Goal: Understand process/instructions: Learn how to perform a task or action

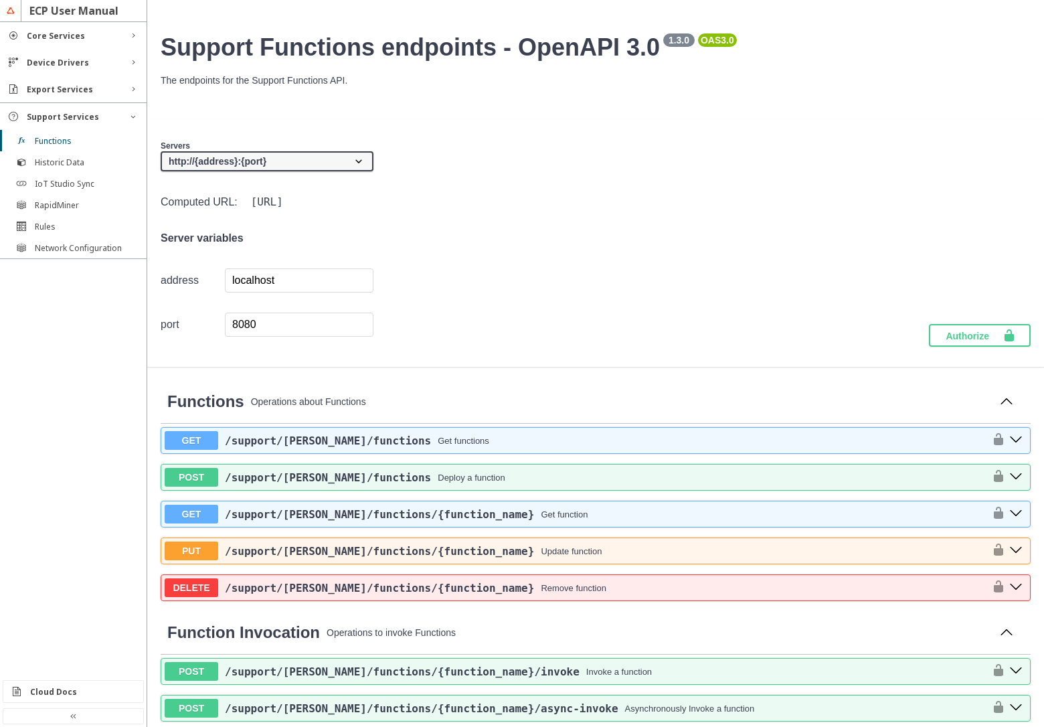
drag, startPoint x: 55, startPoint y: 230, endPoint x: 19, endPoint y: 328, distance: 104.6
click at [19, 328] on div at bounding box center [73, 349] width 147 height 655
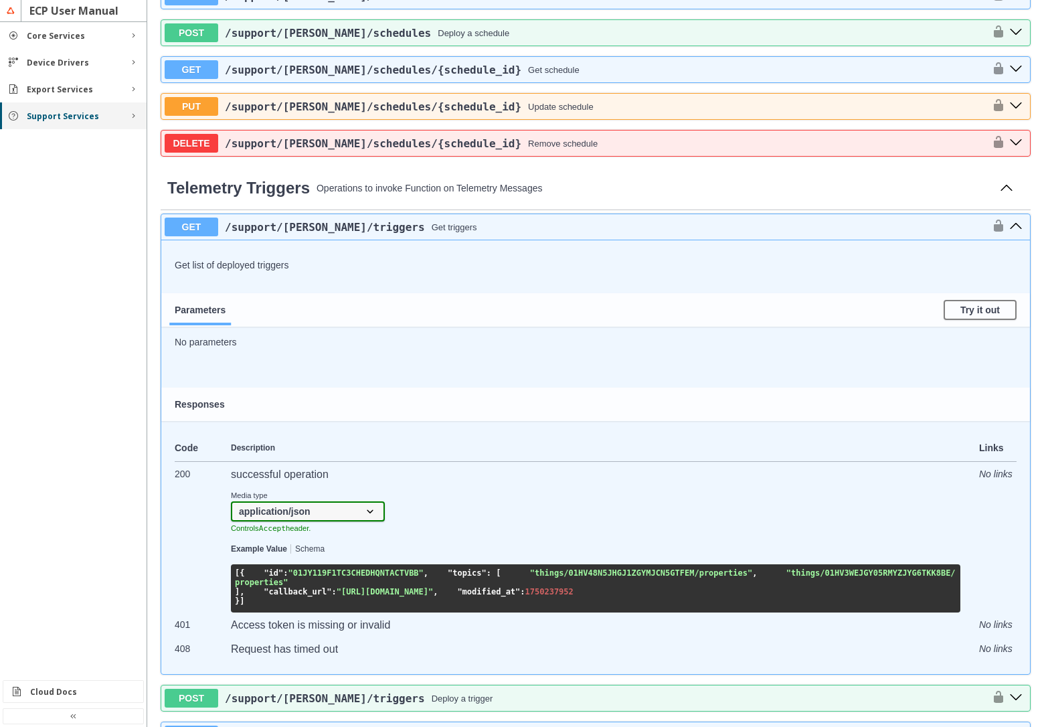
scroll to position [865, 0]
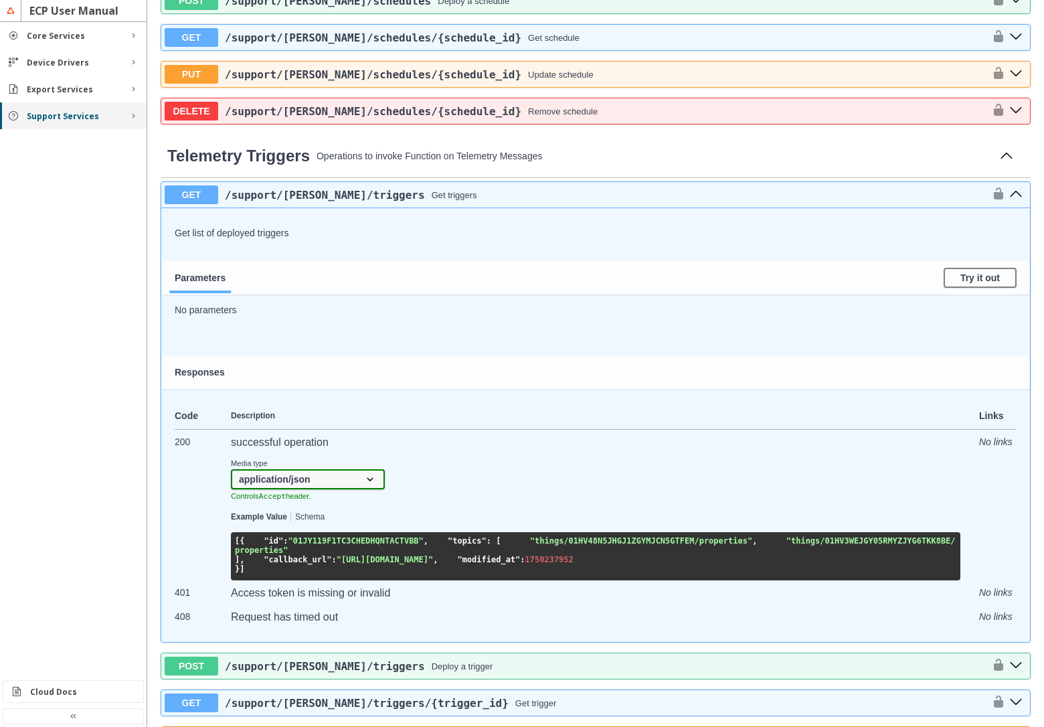
click at [134, 123] on div "Support Services" at bounding box center [73, 115] width 147 height 27
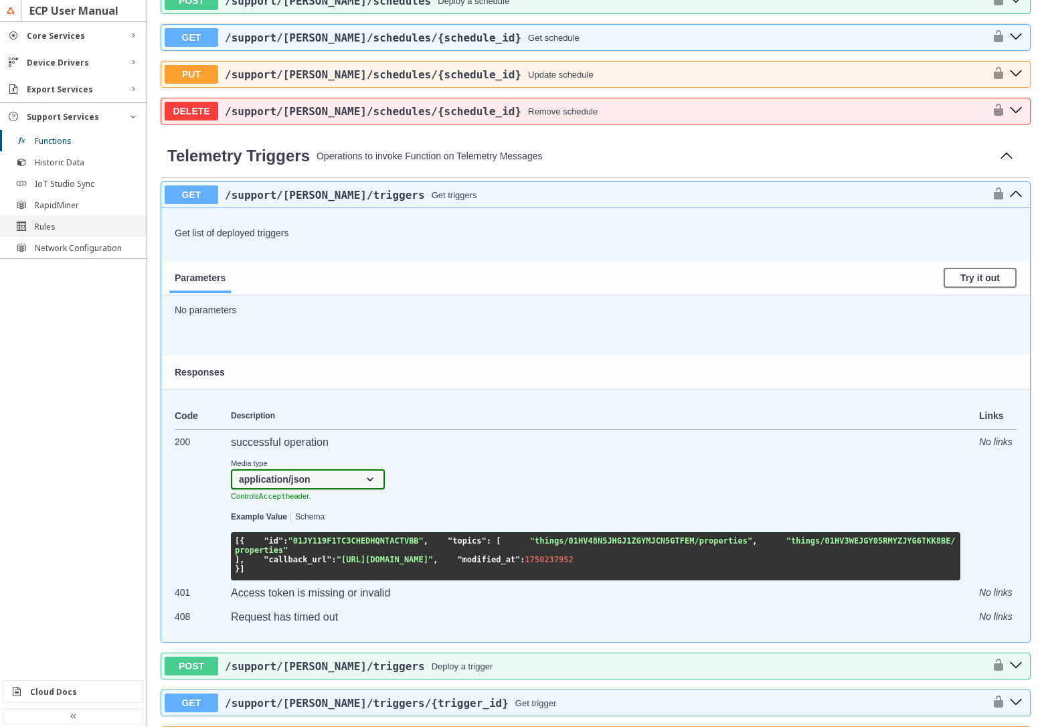
click at [63, 226] on div "Rules" at bounding box center [79, 226] width 88 height 11
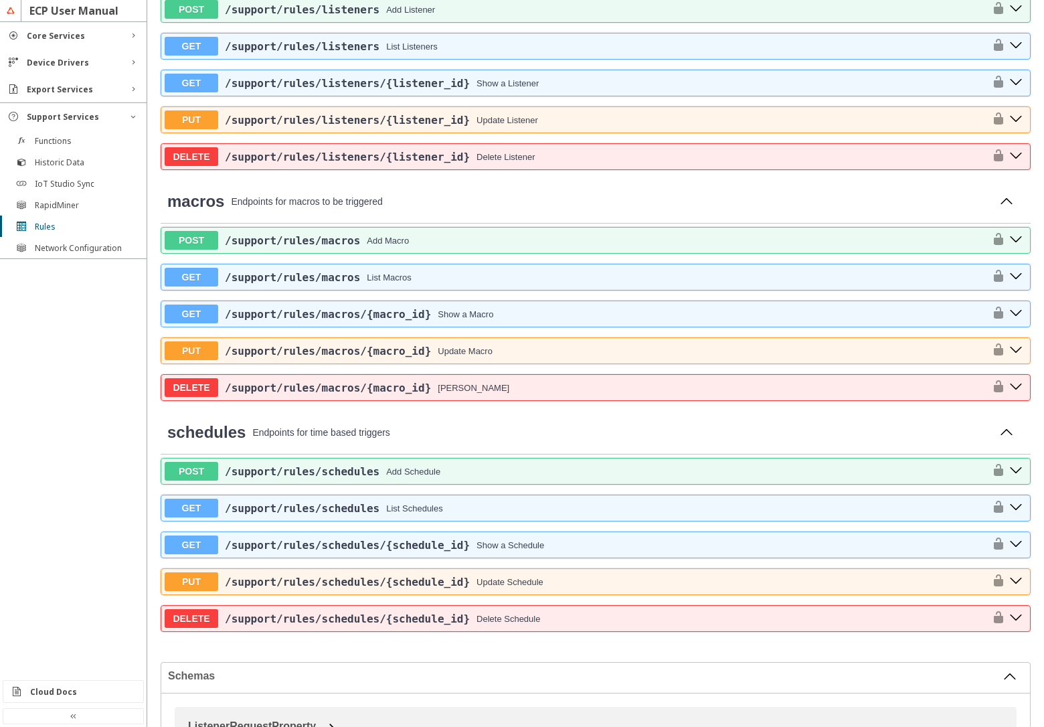
scroll to position [562, 0]
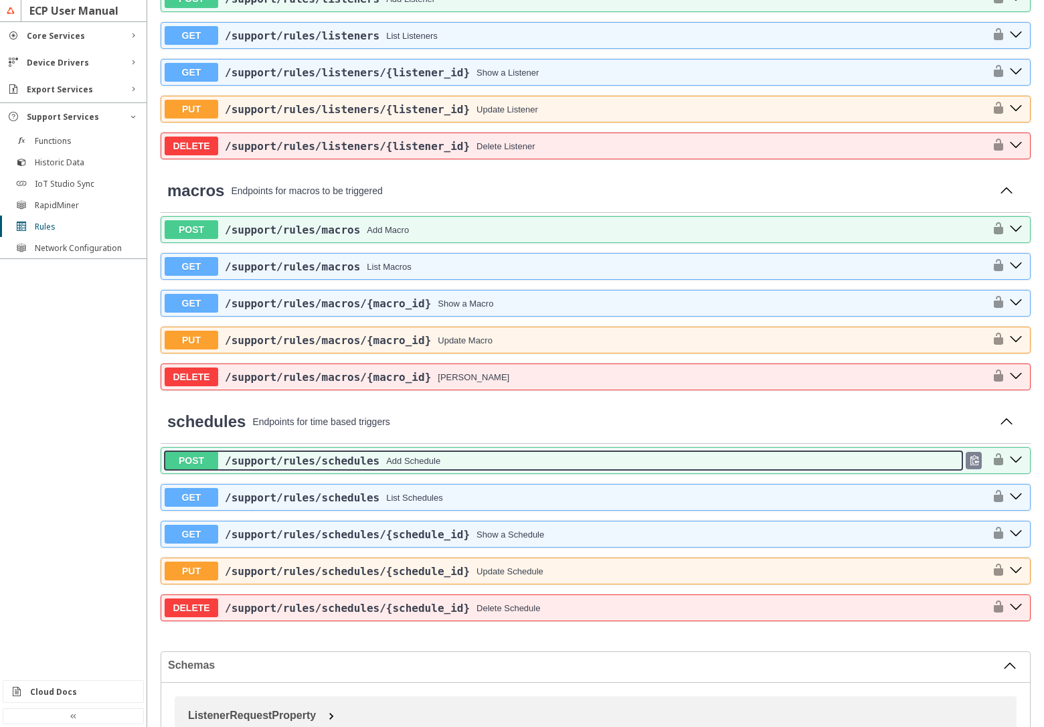
click at [426, 463] on div "Add Schedule" at bounding box center [413, 461] width 54 height 10
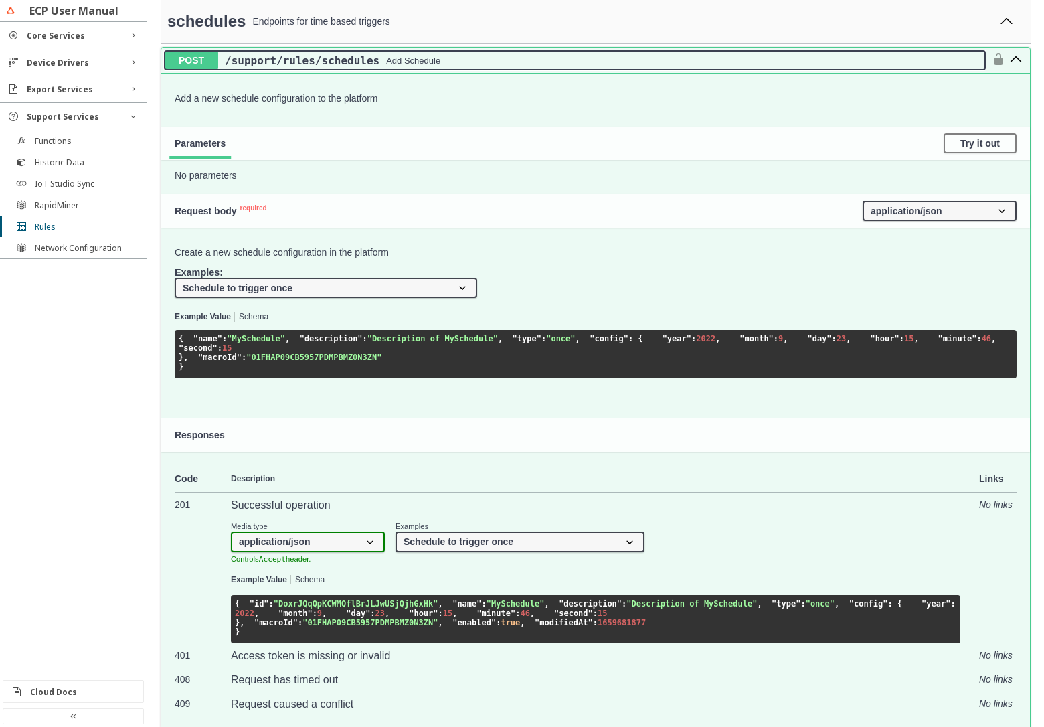
scroll to position [964, 0]
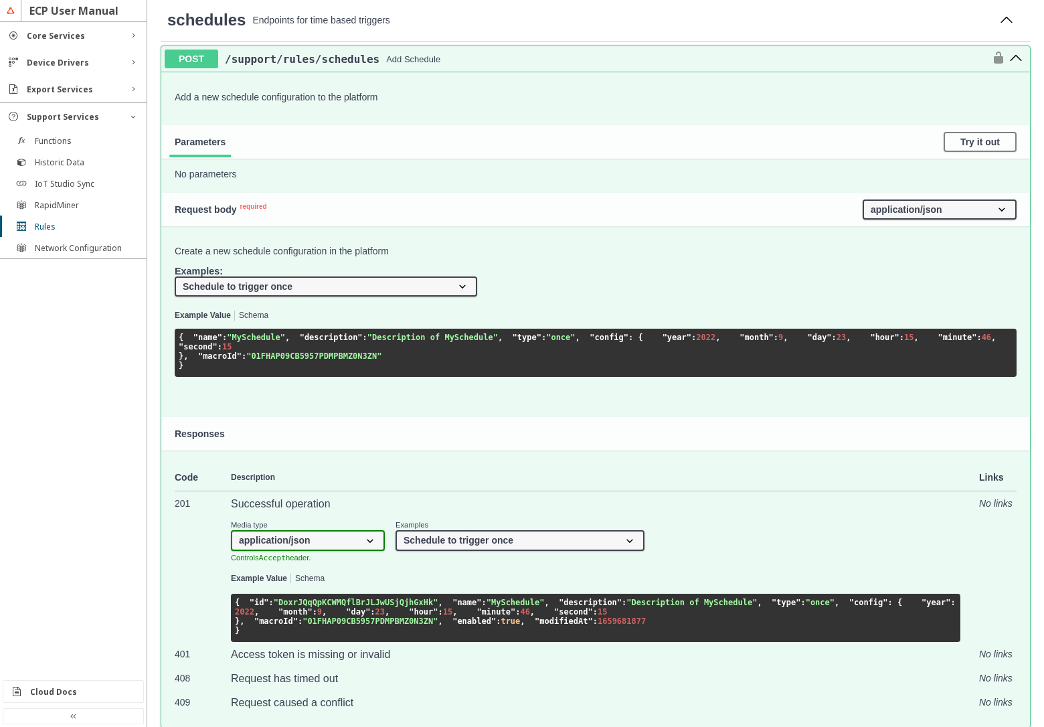
click at [259, 315] on button "Schema" at bounding box center [253, 315] width 29 height 9
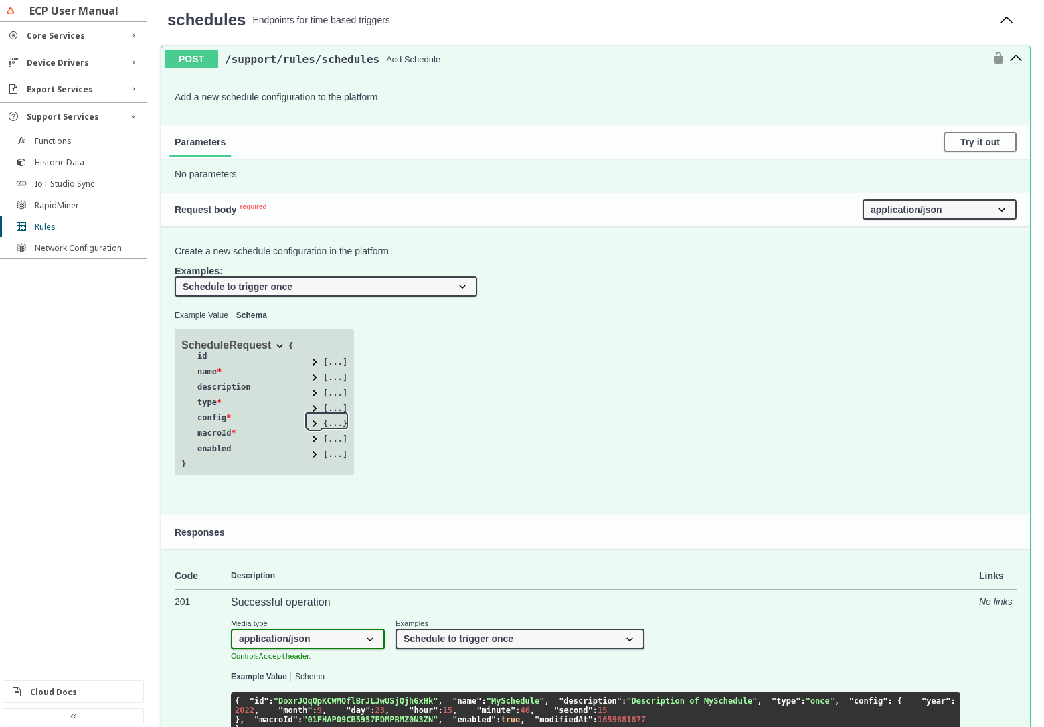
click at [313, 425] on span at bounding box center [314, 423] width 13 height 13
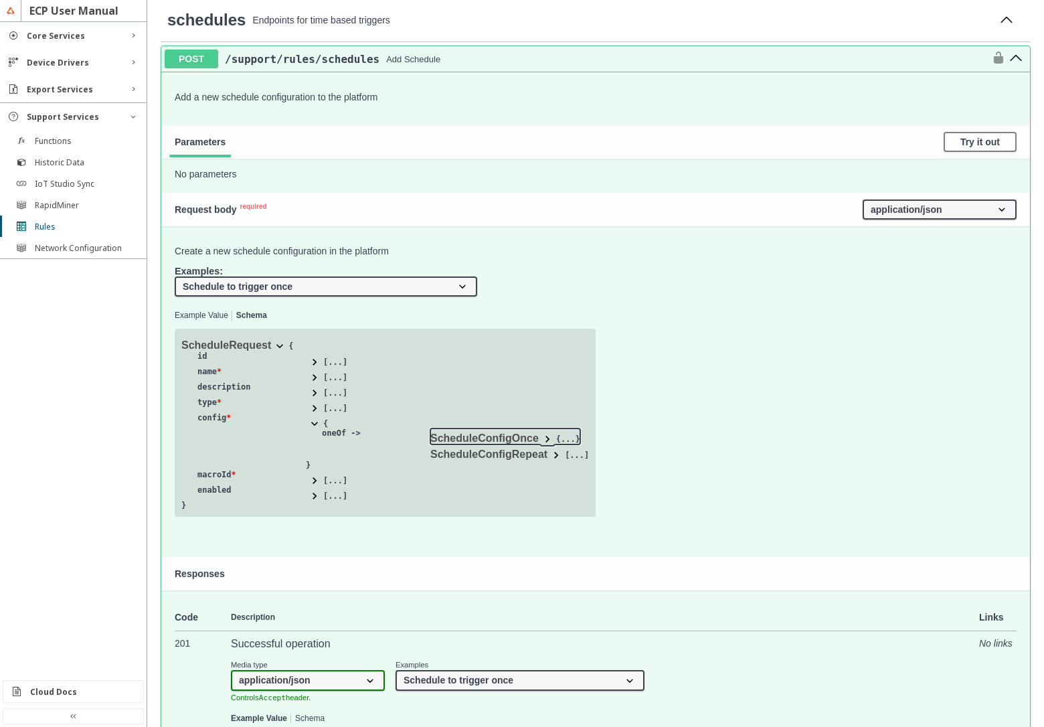
click at [550, 440] on span at bounding box center [547, 438] width 13 height 13
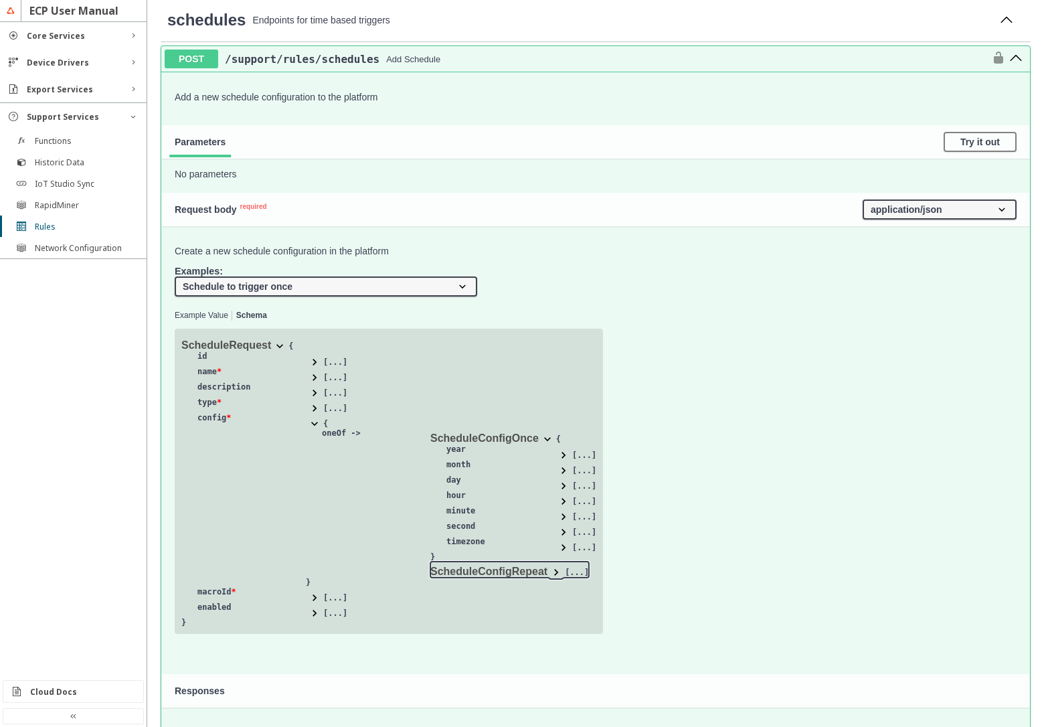
click at [556, 573] on span at bounding box center [556, 572] width 13 height 13
